Goal: Check status: Check status

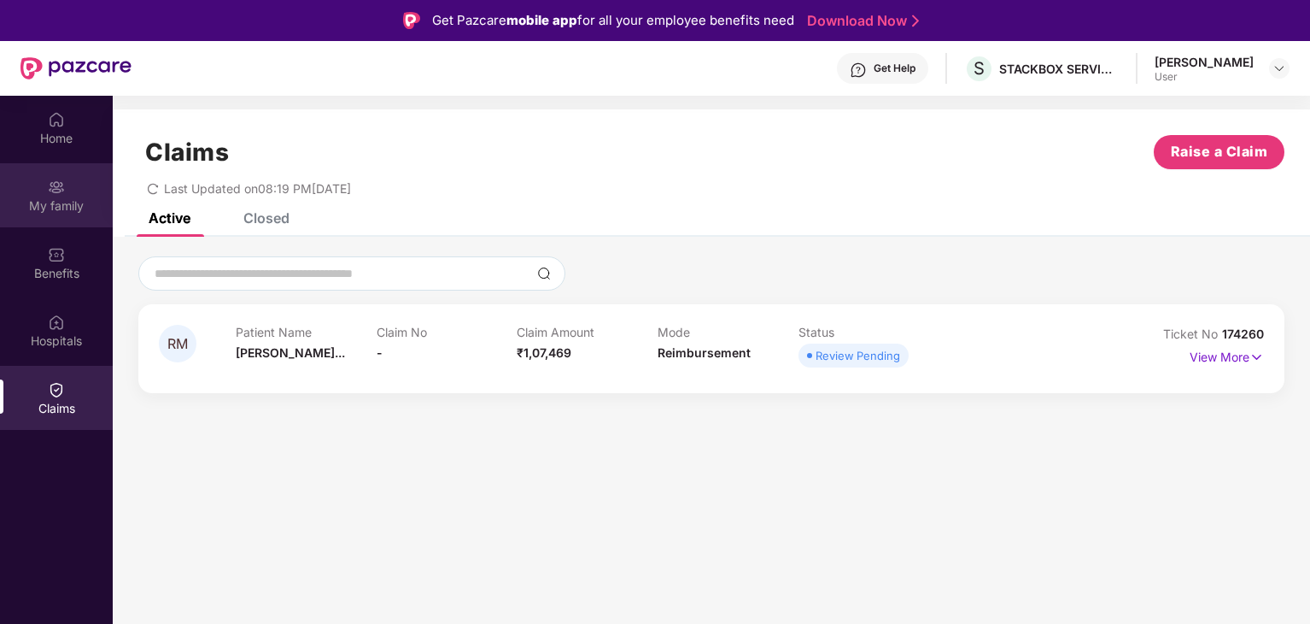
scroll to position [96, 0]
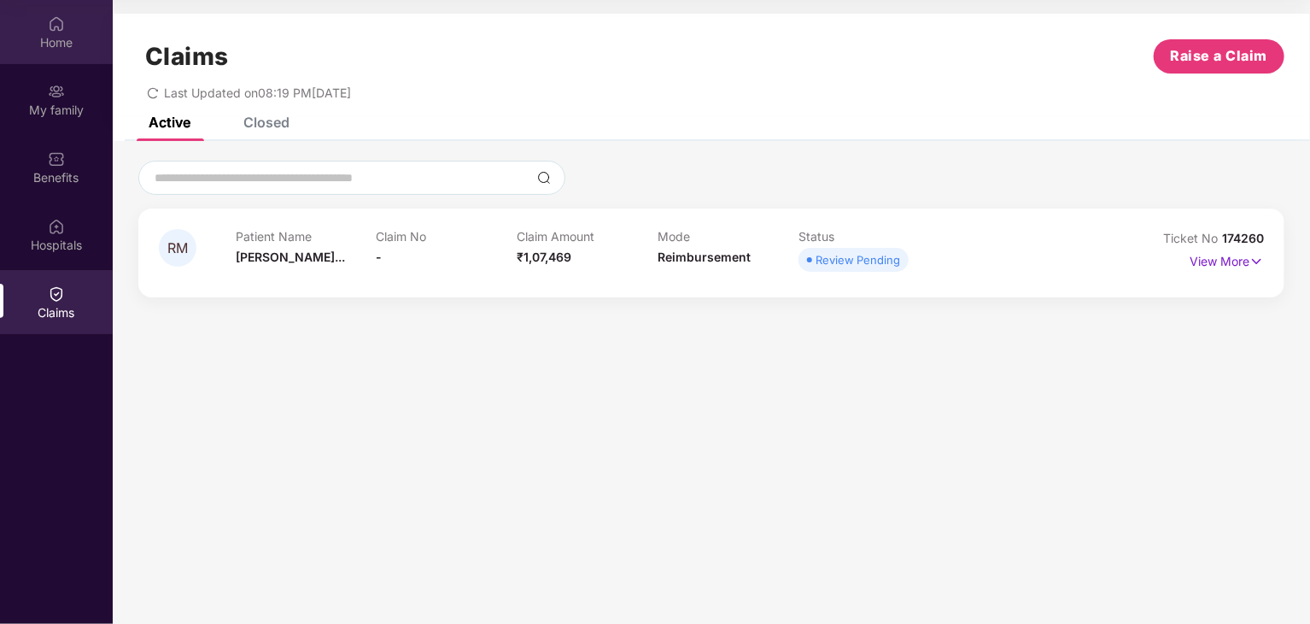
click at [58, 24] on img at bounding box center [56, 23] width 17 height 17
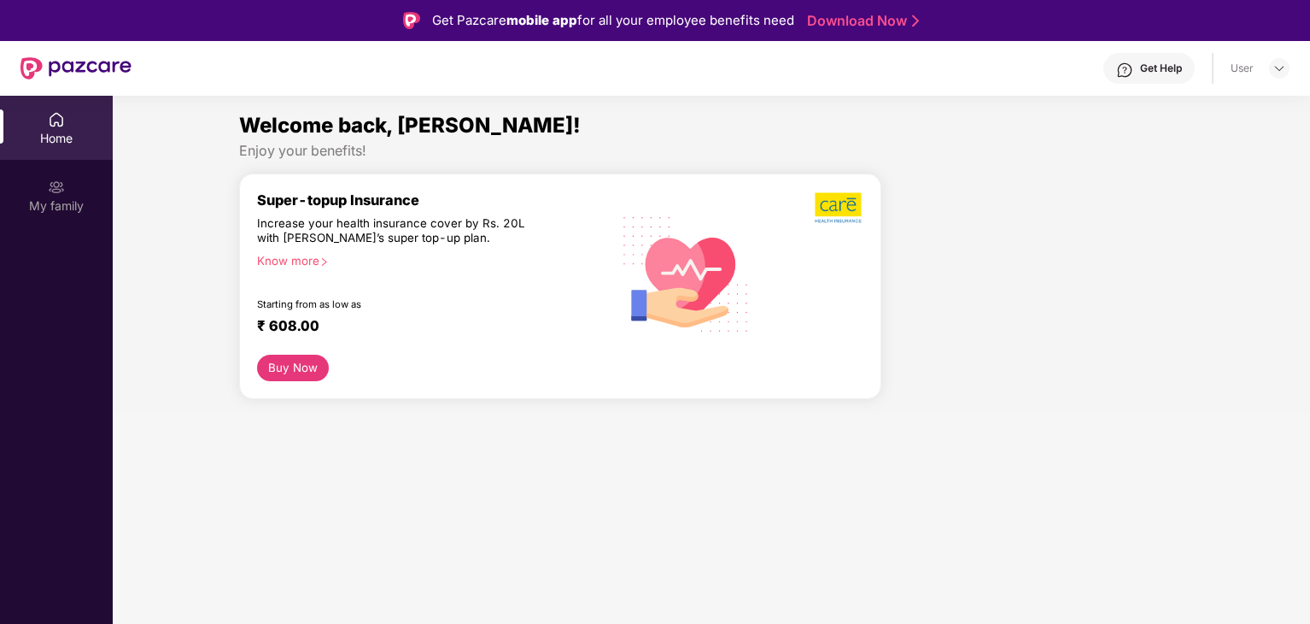
scroll to position [96, 0]
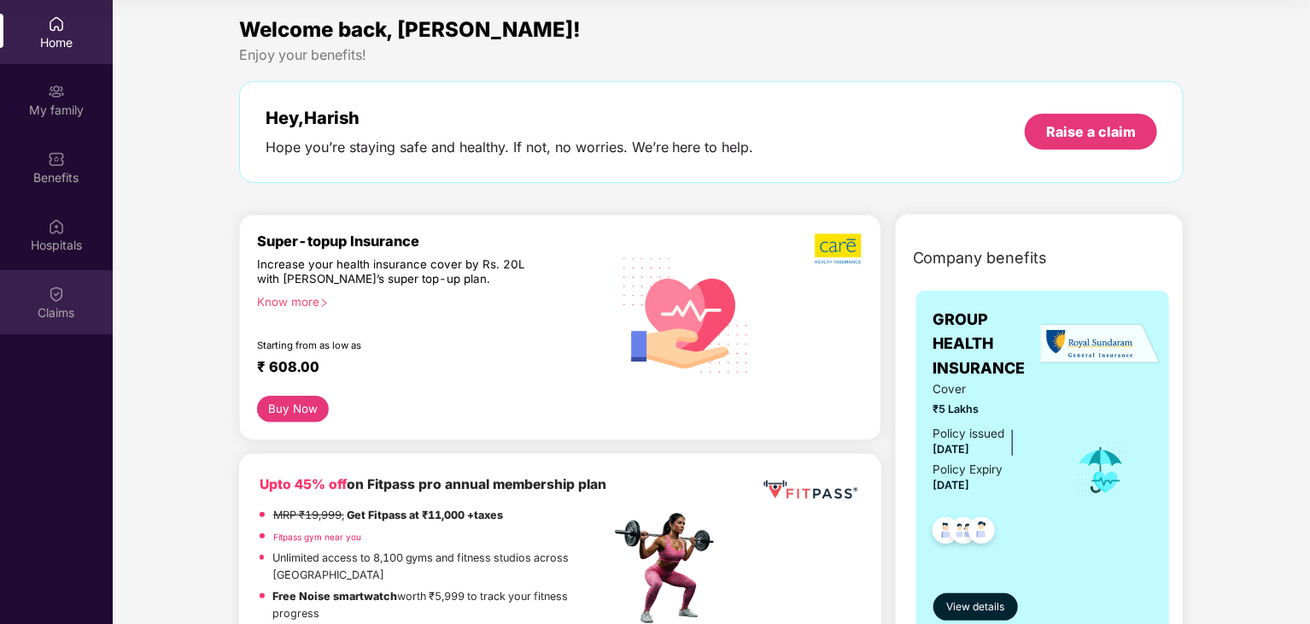
click at [65, 298] on div "Claims" at bounding box center [56, 302] width 113 height 64
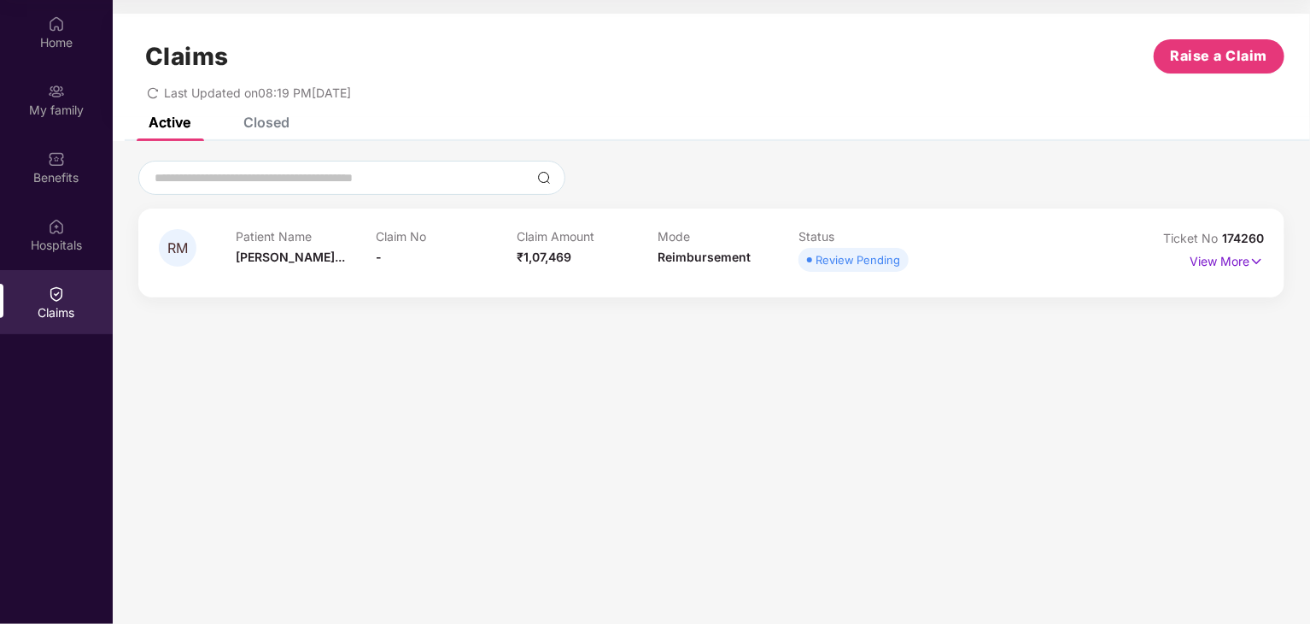
click at [767, 281] on div "RM Patient Name Renuka Molige... Claim No - Claim Amount ₹1,07,469 Mode Reimbur…" at bounding box center [711, 252] width 1146 height 89
click at [1255, 261] on img at bounding box center [1257, 261] width 15 height 19
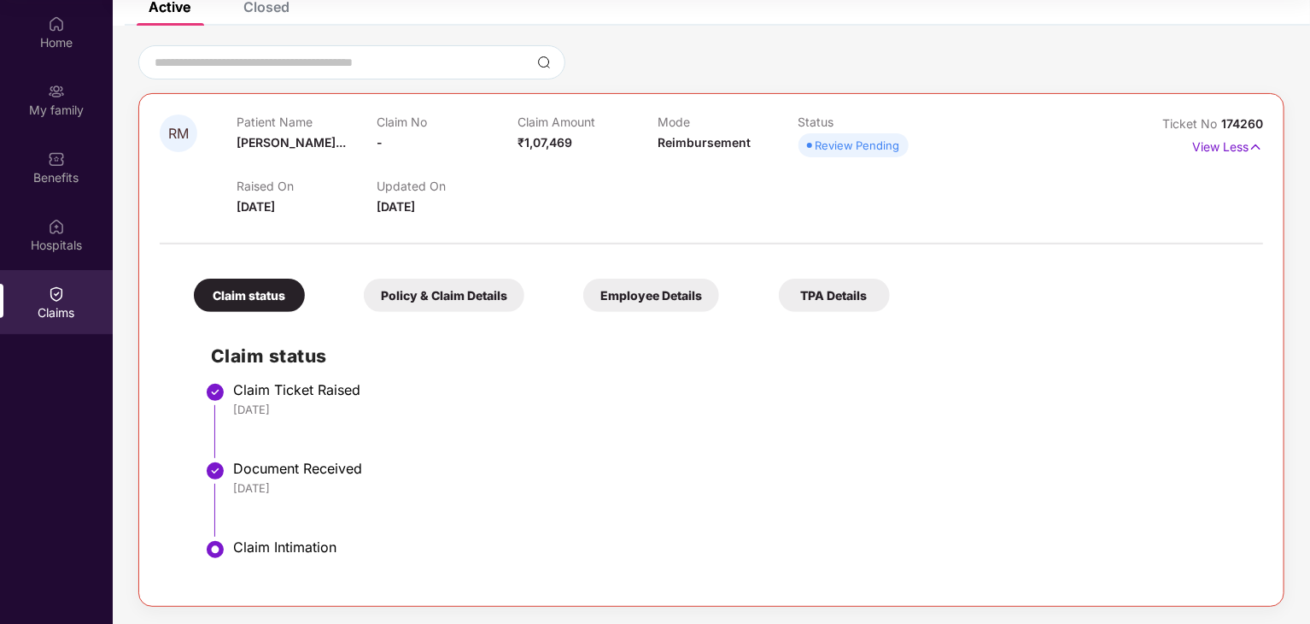
scroll to position [95, 0]
click at [817, 150] on div "Review Pending" at bounding box center [858, 146] width 85 height 17
click at [806, 148] on span "Review Pending" at bounding box center [854, 146] width 110 height 24
click at [82, 43] on div "Home" at bounding box center [56, 43] width 113 height 17
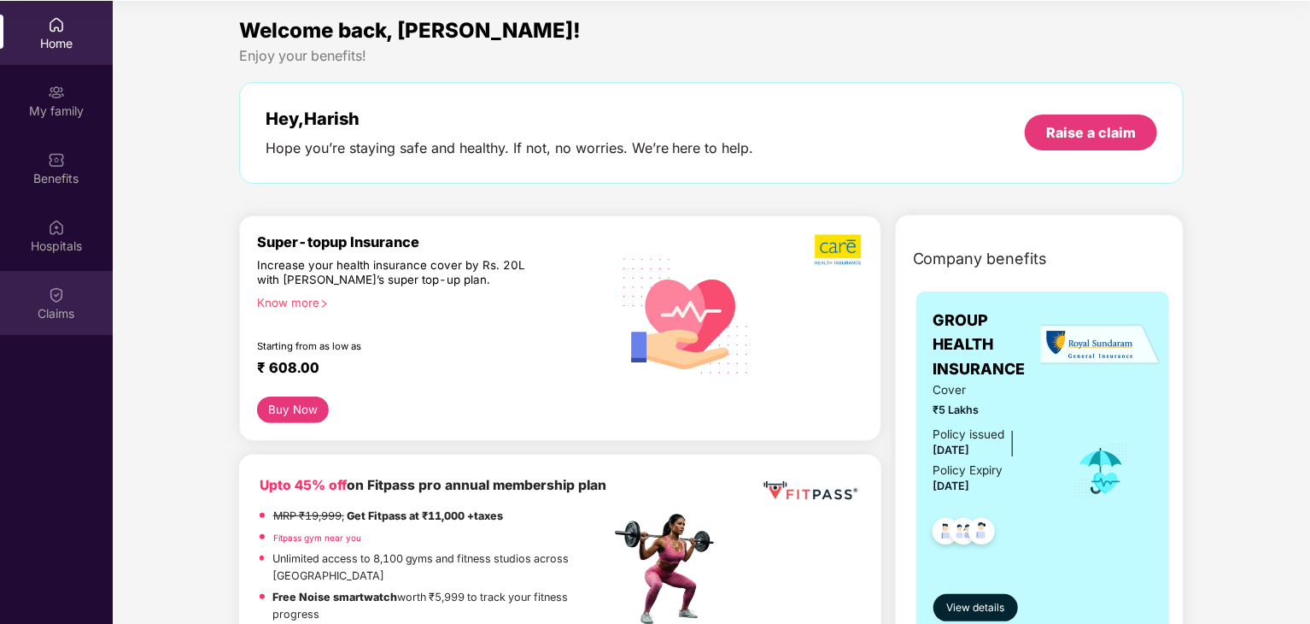
click at [68, 305] on div "Claims" at bounding box center [56, 313] width 113 height 17
